Goal: Information Seeking & Learning: Understand process/instructions

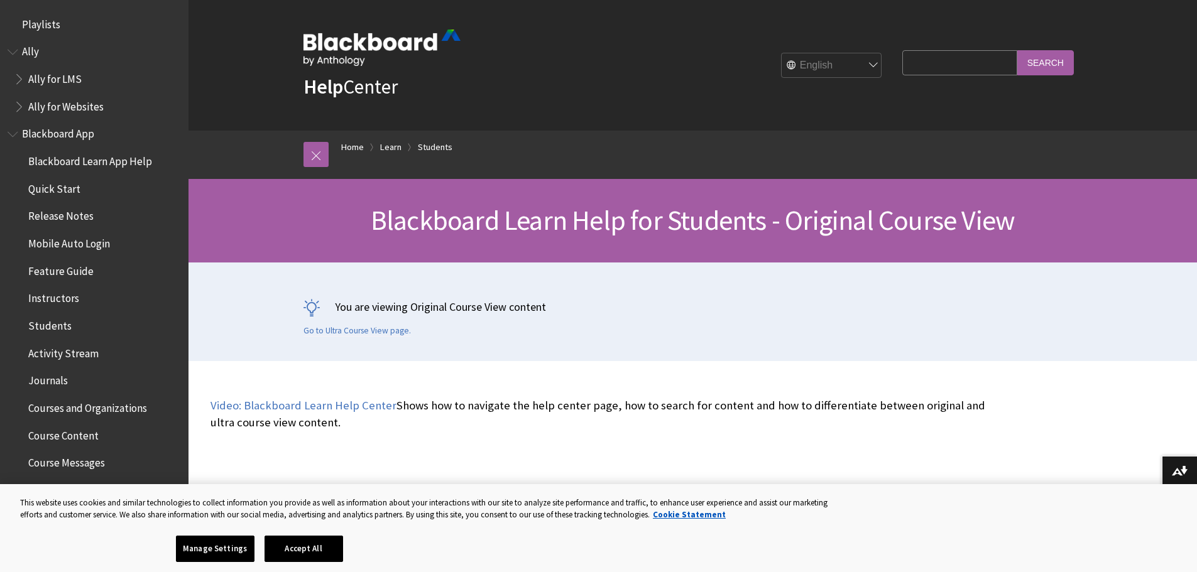
scroll to position [1484, 0]
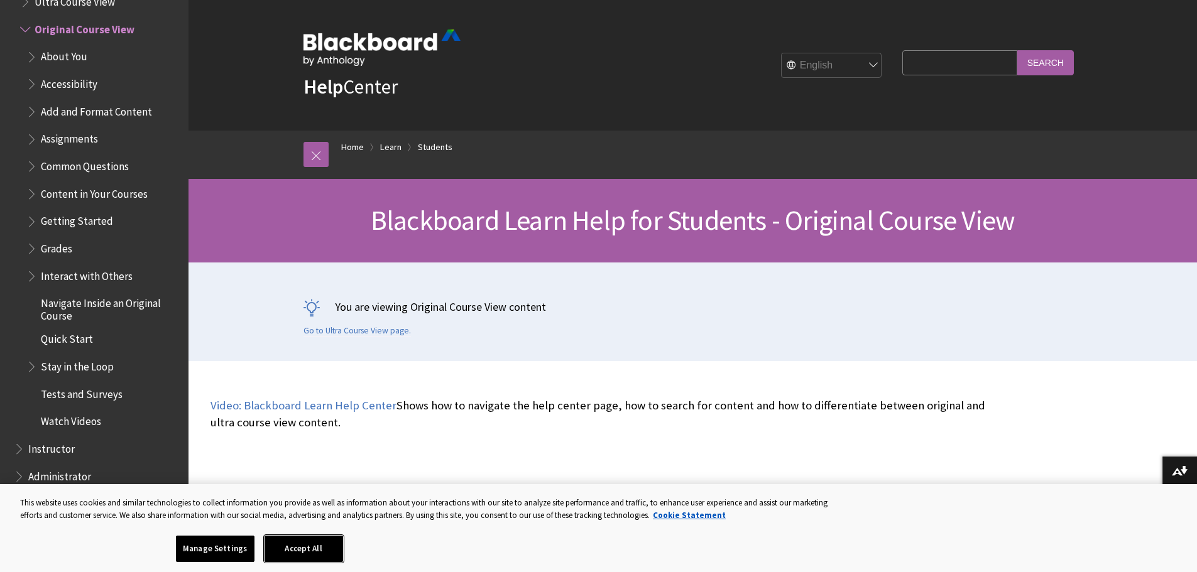
click at [308, 540] on button "Accept All" at bounding box center [303, 549] width 79 height 26
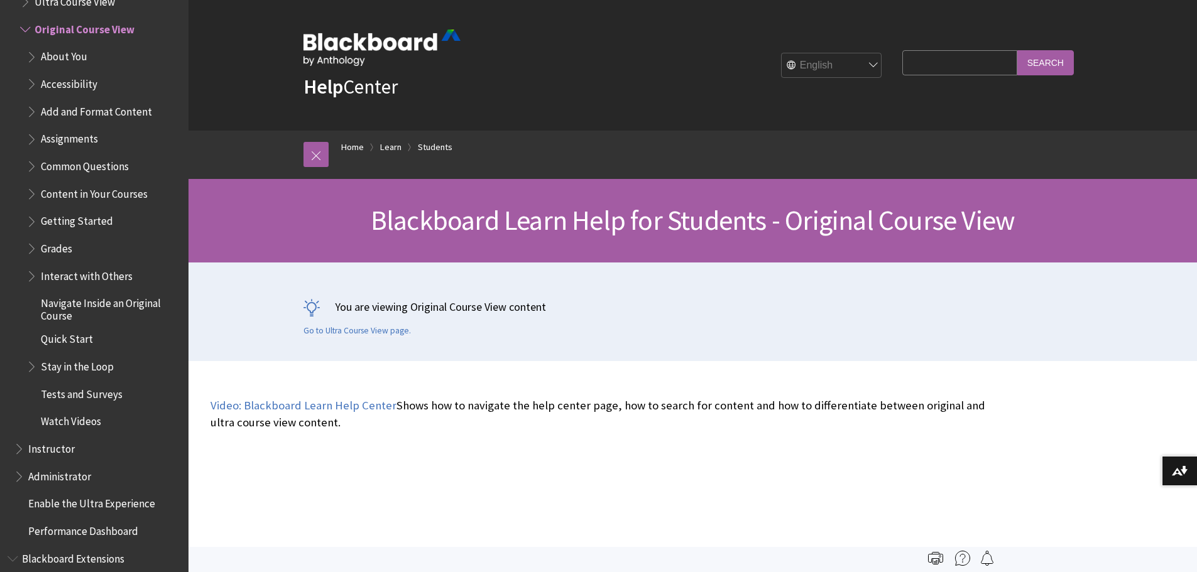
click at [63, 133] on span "Assignments" at bounding box center [69, 137] width 57 height 17
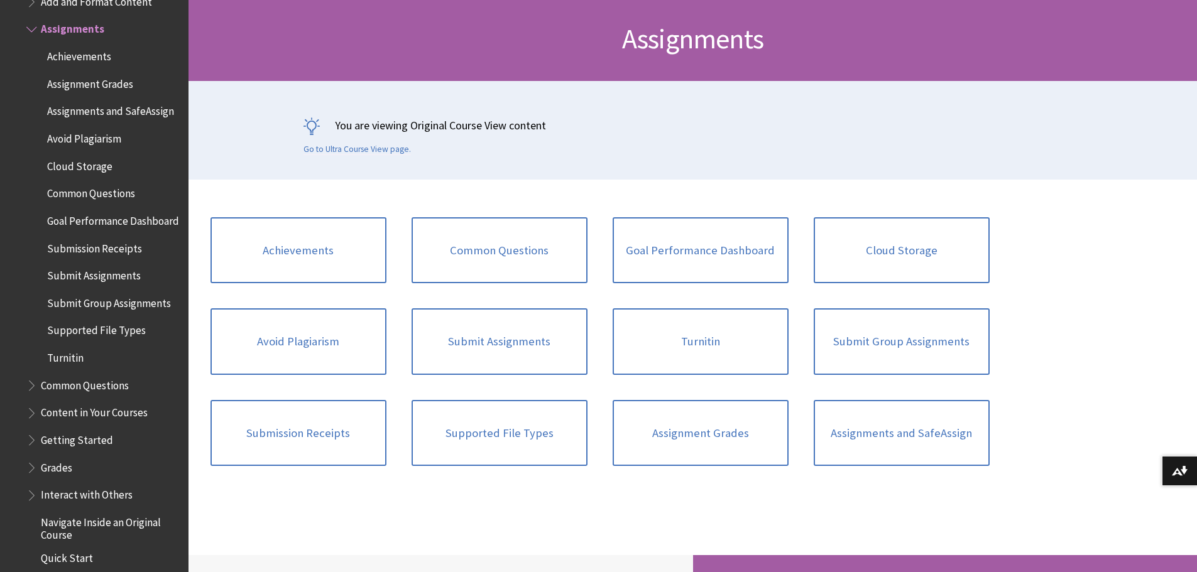
scroll to position [251, 0]
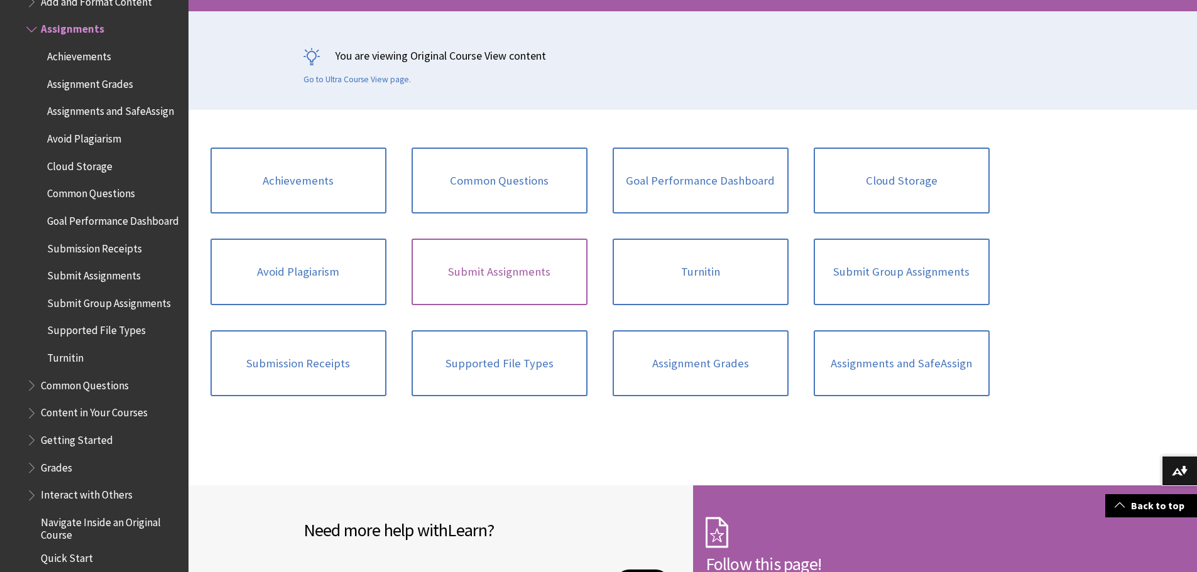
click at [479, 272] on link "Submit Assignments" at bounding box center [499, 272] width 176 height 67
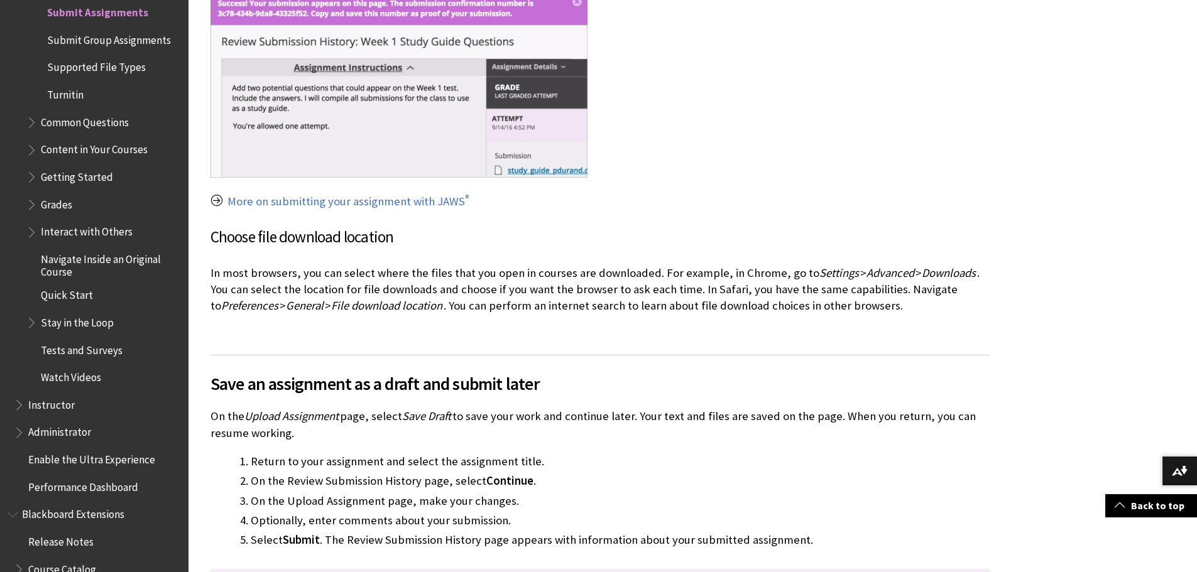
scroll to position [1696, 0]
